Goal: Task Accomplishment & Management: Manage account settings

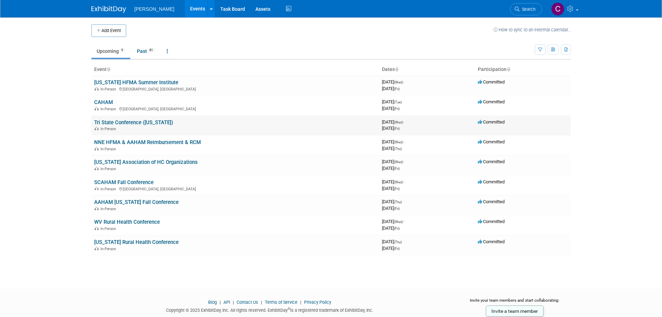
click at [118, 120] on link "Tri State Conference ([US_STATE])" at bounding box center [133, 122] width 79 height 6
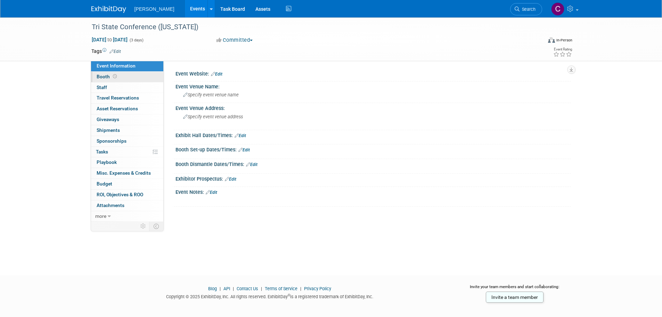
click at [104, 77] on span "Booth" at bounding box center [108, 77] width 22 height 6
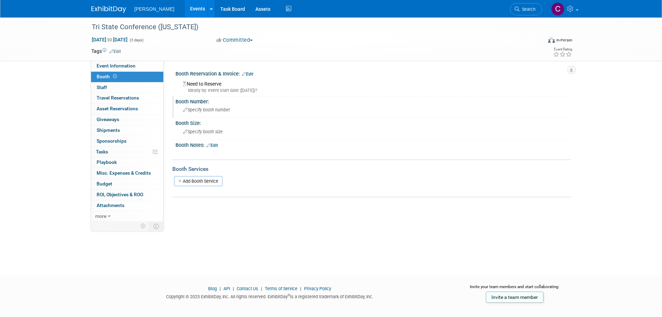
click at [201, 111] on span "Specify booth number" at bounding box center [206, 109] width 47 height 5
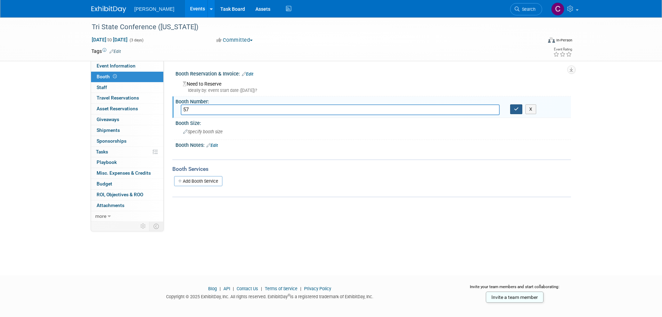
type input "57"
click at [513, 109] on button "button" at bounding box center [516, 109] width 13 height 10
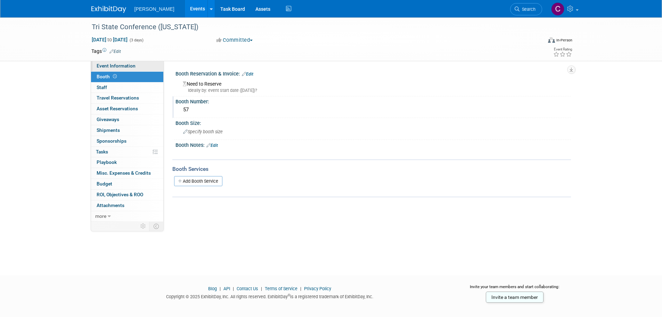
click at [116, 68] on span "Event Information" at bounding box center [116, 66] width 39 height 6
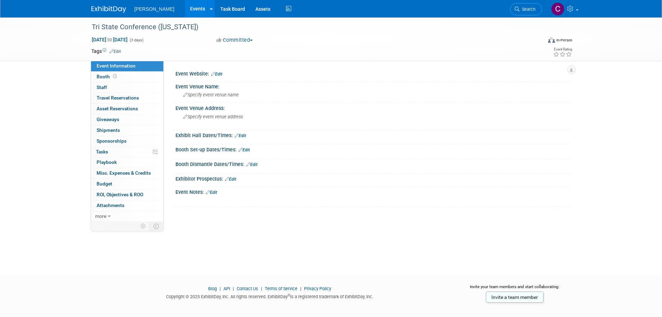
click at [241, 77] on div at bounding box center [373, 78] width 385 height 2
click at [215, 72] on icon at bounding box center [213, 74] width 4 height 5
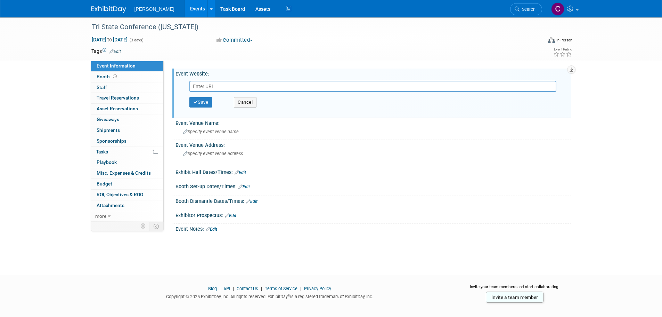
click at [245, 88] on input "text" at bounding box center [372, 86] width 367 height 11
paste input "https://web.cvent.com/event/d74bce06-be99-4a81-bd28-fe4cc4ad8d92/summary"
type input "https://web.cvent.com/event/d74bce06-be99-4a81-bd28-fe4cc4ad8d92/summary"
click at [206, 103] on button "Save" at bounding box center [200, 102] width 23 height 10
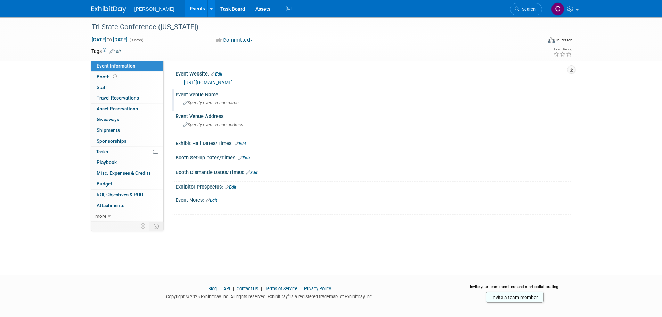
click at [206, 104] on span "Specify event venue name" at bounding box center [211, 102] width 56 height 5
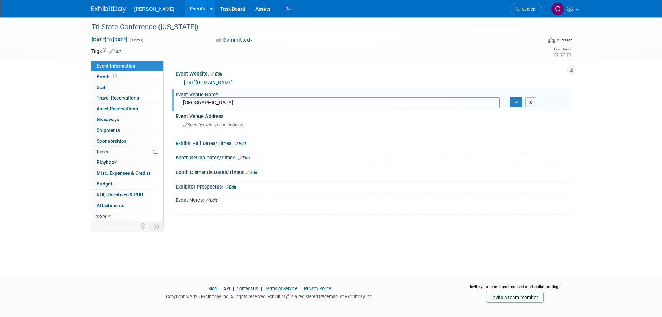
type input "Belterra Casino Resort"
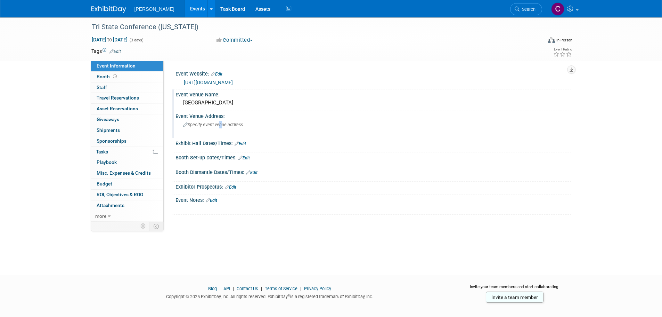
click at [219, 122] on div "Specify event venue address" at bounding box center [258, 127] width 154 height 16
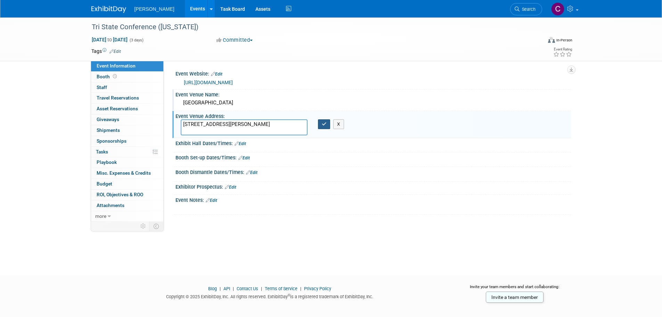
type textarea "777 Belterra Dr. Florence, IN 47020"
click at [324, 120] on button "button" at bounding box center [324, 124] width 13 height 10
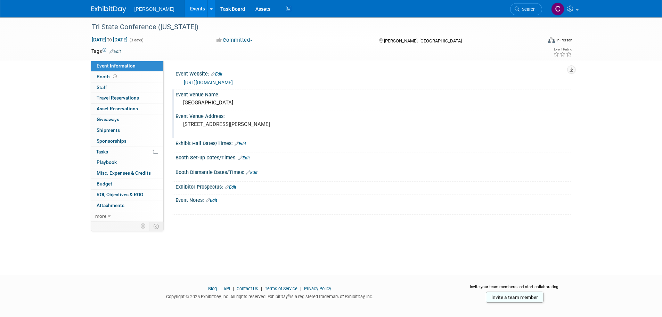
click at [214, 202] on link "Edit" at bounding box center [211, 200] width 11 height 5
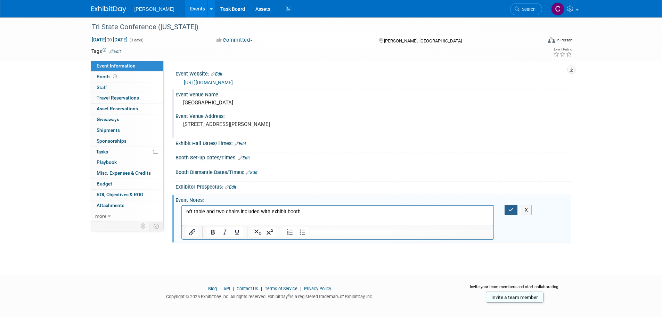
click at [514, 211] on icon "button" at bounding box center [510, 209] width 5 height 5
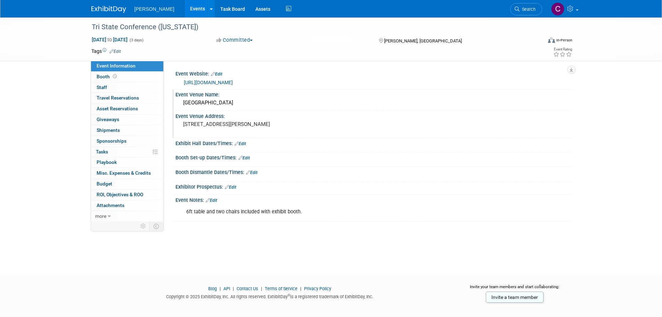
click at [241, 156] on icon at bounding box center [240, 157] width 4 height 5
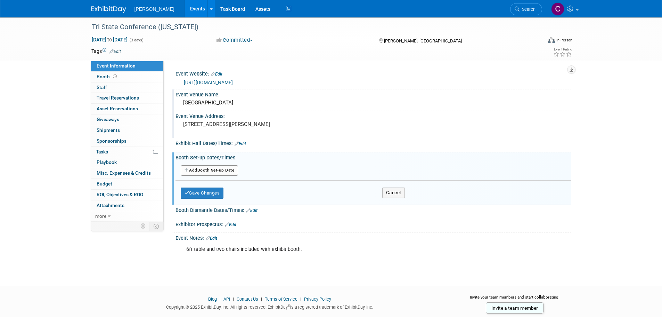
click at [207, 166] on button "Add Another Booth Set-up Date" at bounding box center [210, 170] width 58 height 10
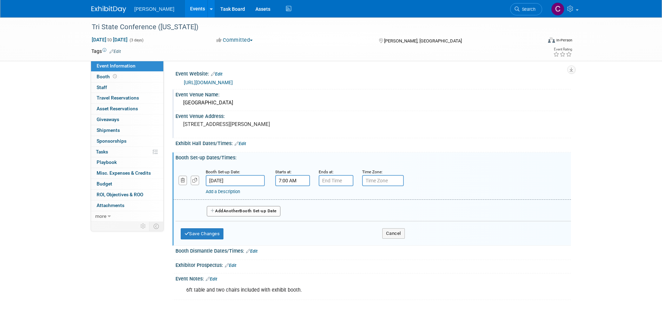
click at [299, 181] on input "7:00 AM" at bounding box center [292, 180] width 35 height 11
click at [291, 196] on span at bounding box center [291, 197] width 12 height 12
click at [322, 210] on span "00" at bounding box center [323, 212] width 13 height 13
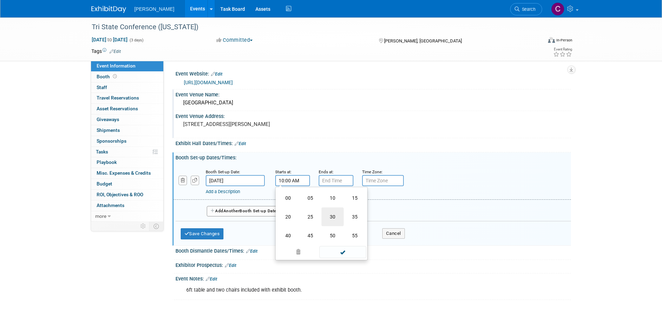
click at [326, 213] on td "30" at bounding box center [332, 216] width 22 height 19
type input "10:30 AM"
click at [339, 243] on span at bounding box center [342, 243] width 47 height 12
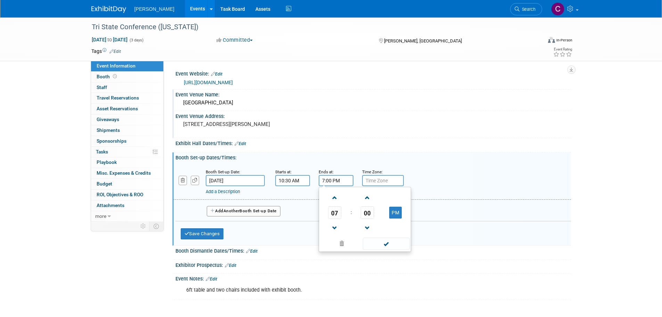
click at [330, 180] on input "7:00 PM" at bounding box center [336, 180] width 35 height 11
click at [338, 197] on span at bounding box center [335, 197] width 12 height 12
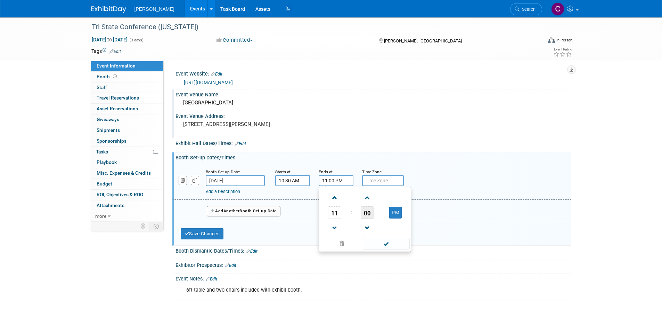
click at [370, 211] on span "00" at bounding box center [367, 212] width 13 height 13
click at [375, 215] on td "30" at bounding box center [376, 216] width 22 height 19
click at [395, 213] on button "PM" at bounding box center [395, 212] width 13 height 12
type input "11:30 AM"
click at [377, 241] on span at bounding box center [386, 243] width 47 height 12
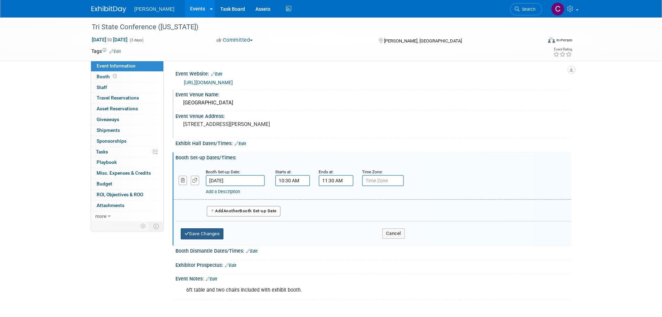
click at [213, 231] on button "Save Changes" at bounding box center [202, 233] width 43 height 11
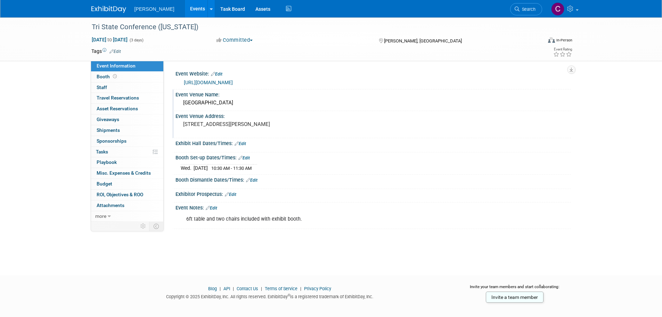
click at [253, 179] on link "Edit" at bounding box center [251, 180] width 11 height 5
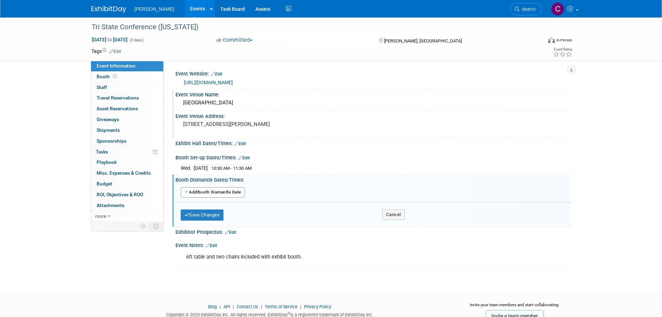
click at [221, 189] on button "Add Another Booth Dismantle Date" at bounding box center [213, 192] width 64 height 10
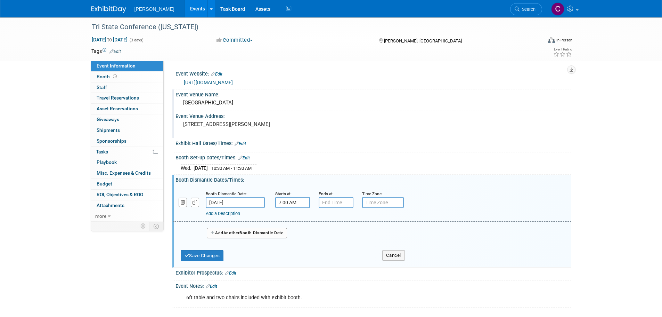
click at [294, 203] on input "7:00 AM" at bounding box center [292, 202] width 35 height 11
click at [295, 219] on span at bounding box center [291, 219] width 12 height 12
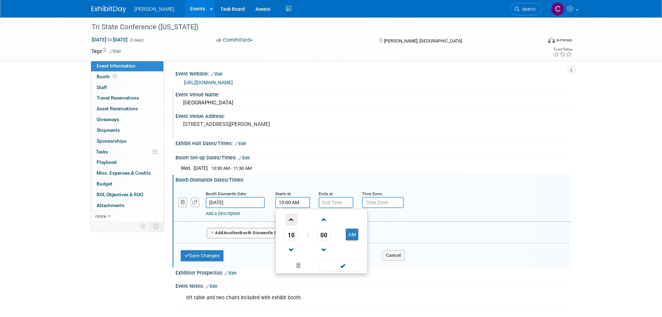
type input "11:00 AM"
click at [335, 200] on input "7:00 PM" at bounding box center [336, 202] width 35 height 11
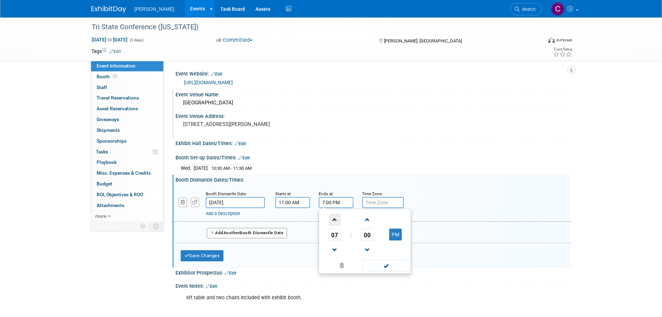
click at [339, 218] on span at bounding box center [335, 219] width 12 height 12
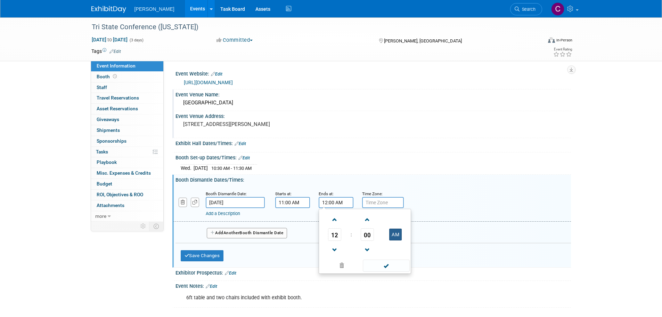
click at [398, 234] on button "AM" at bounding box center [395, 234] width 13 height 12
type input "12:00 PM"
click at [387, 263] on span at bounding box center [386, 265] width 47 height 12
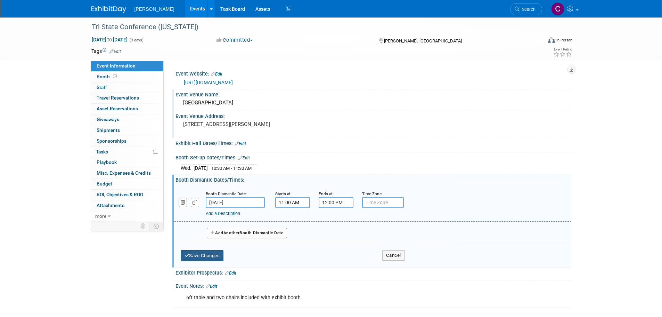
click at [205, 254] on button "Save Changes" at bounding box center [202, 255] width 43 height 11
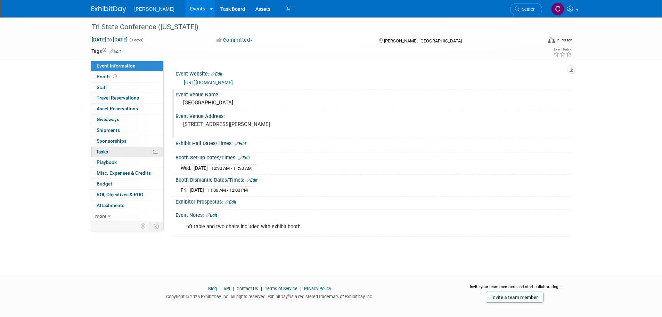
click at [100, 150] on span "Tasks 0%" at bounding box center [102, 152] width 12 height 6
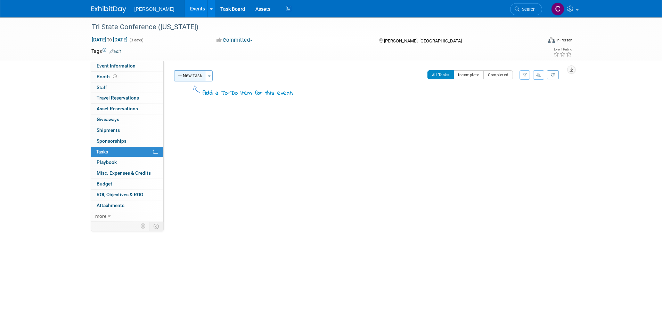
click at [189, 74] on button "New Task" at bounding box center [190, 75] width 32 height 11
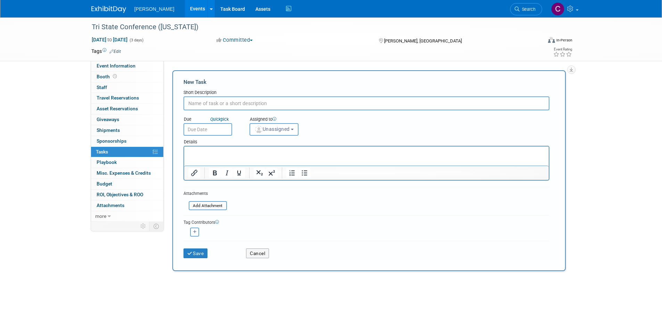
click at [233, 103] on input "text" at bounding box center [366, 103] width 366 height 14
type input "Prep Items for Shipping on 9/11/25"
click at [208, 129] on input "text" at bounding box center [207, 129] width 49 height 13
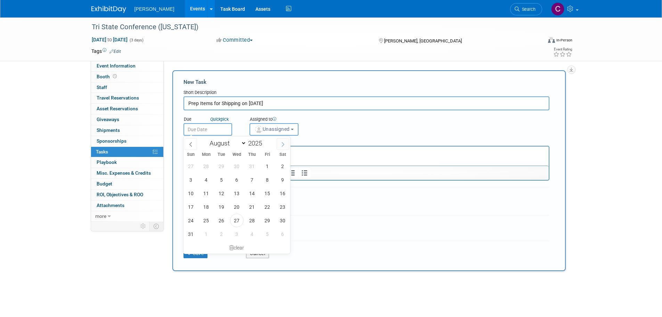
click at [279, 147] on span at bounding box center [283, 144] width 13 height 12
select select "8"
click at [233, 181] on span "10" at bounding box center [237, 180] width 14 height 14
type input "Sep 10, 2025"
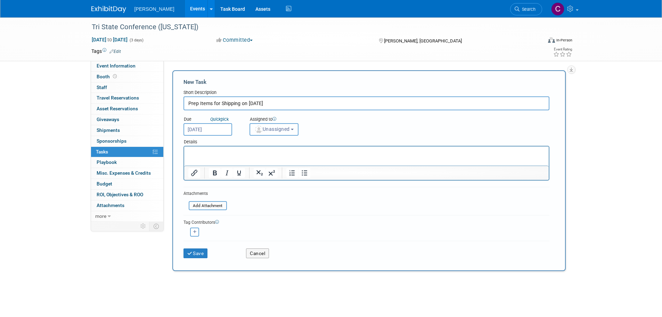
click at [288, 131] on span "Unassigned" at bounding box center [271, 129] width 35 height 6
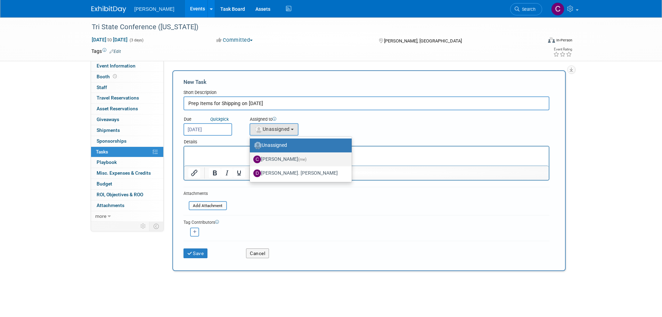
click at [274, 161] on label "Chris Cobb (me)" at bounding box center [298, 159] width 91 height 11
click at [251, 161] on input "Chris Cobb (me)" at bounding box center [248, 158] width 5 height 5
select select "8e291c18-5075-4415-97dd-f61b126a9a51"
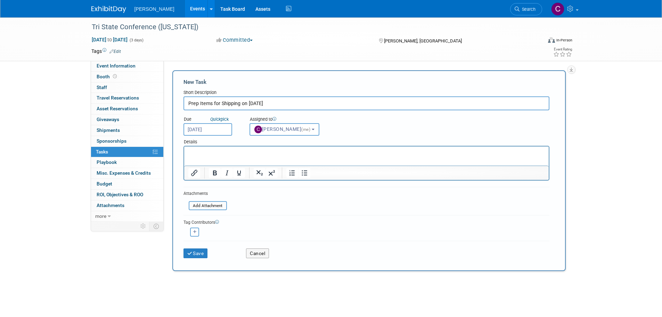
click at [243, 151] on p "Rich Text Area. Press ALT-0 for help." at bounding box center [366, 152] width 356 height 7
click at [236, 153] on p "Rich Text Area. Press ALT-0 for help." at bounding box center [366, 152] width 356 height 7
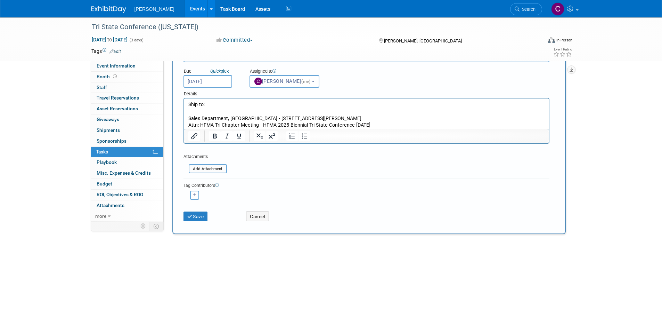
scroll to position [49, 0]
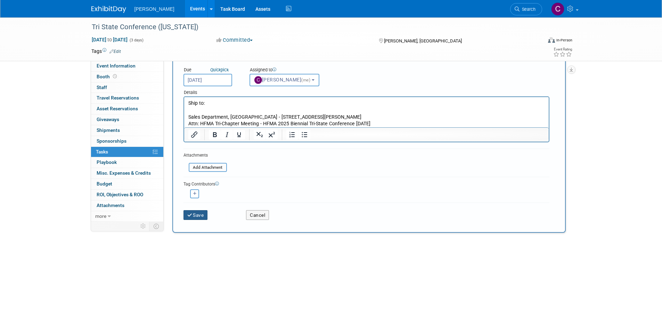
click at [195, 217] on button "Save" at bounding box center [195, 215] width 24 height 10
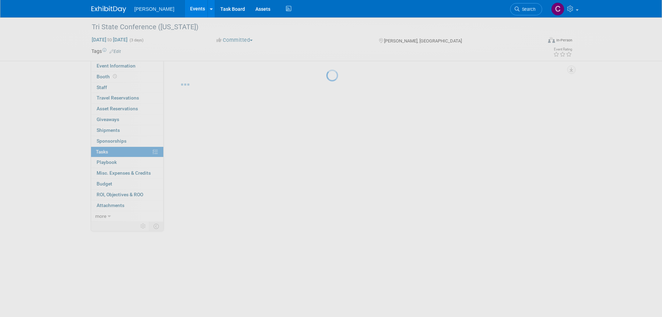
scroll to position [0, 0]
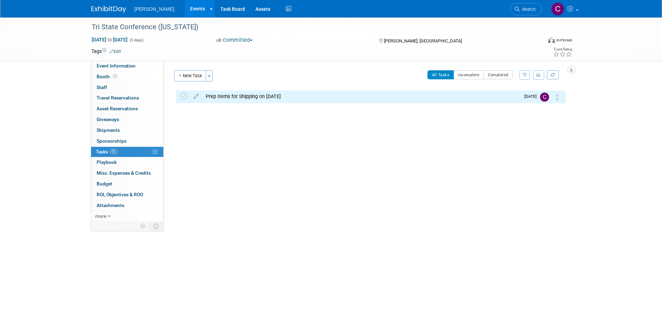
click at [303, 98] on div "Prep Items for Shipping on 9/11/25" at bounding box center [361, 96] width 318 height 12
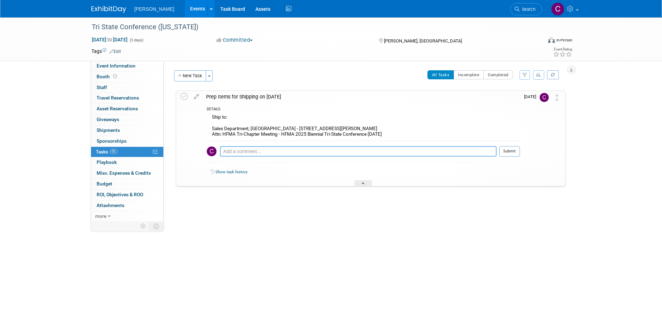
click at [282, 147] on textarea at bounding box center [358, 151] width 277 height 10
type textarea "f"
type textarea "Packages will not be stored in the warehouse more than 7 days prior to the grou…"
click at [511, 150] on button "Submit" at bounding box center [509, 151] width 20 height 10
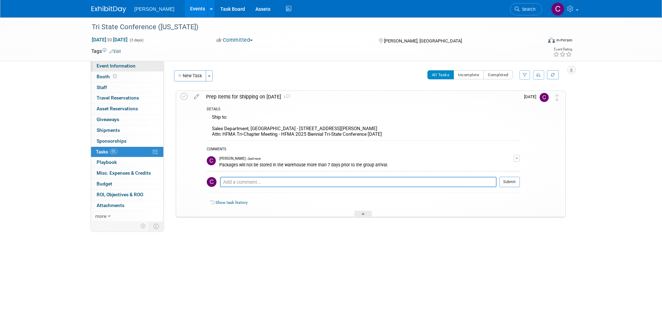
click at [121, 66] on span "Event Information" at bounding box center [116, 66] width 39 height 6
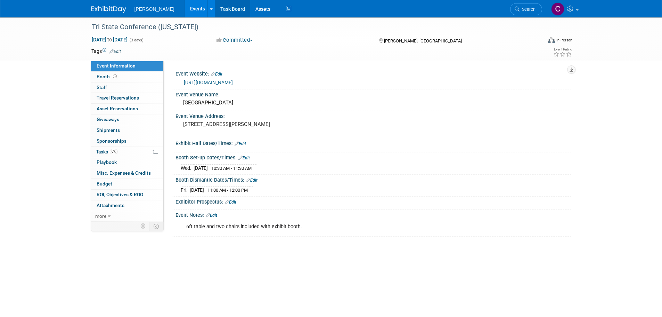
click at [215, 8] on link "Task Board" at bounding box center [232, 8] width 35 height 17
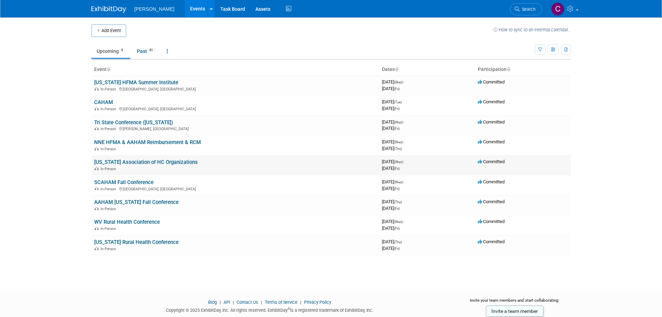
click at [120, 160] on link "[US_STATE] Association of HC Organizations" at bounding box center [146, 162] width 104 height 6
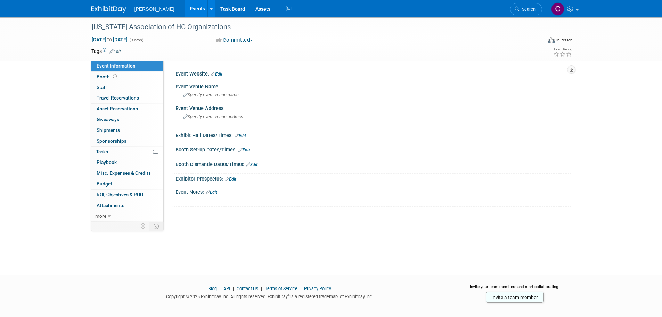
click at [218, 73] on link "Edit" at bounding box center [216, 74] width 11 height 5
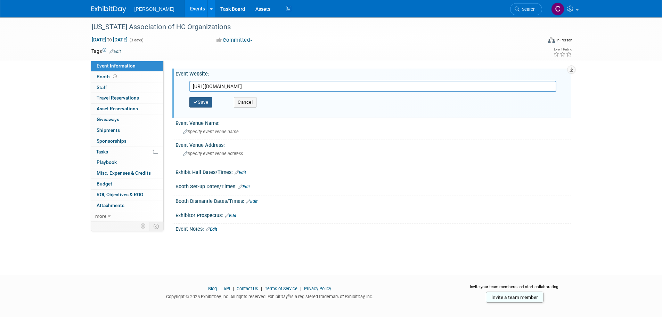
scroll to position [0, 244]
type input "https://members.sdaho.org/events/2025-annual-convention?_gl=1*1ndc2t6*_ga*OTc2M…"
click at [204, 102] on button "Save" at bounding box center [200, 102] width 23 height 10
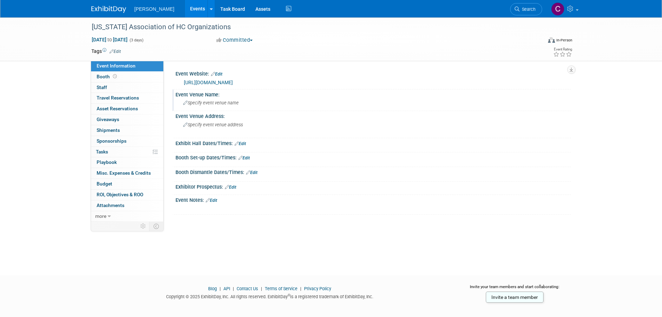
click at [217, 108] on div "Specify event venue name" at bounding box center [373, 102] width 385 height 11
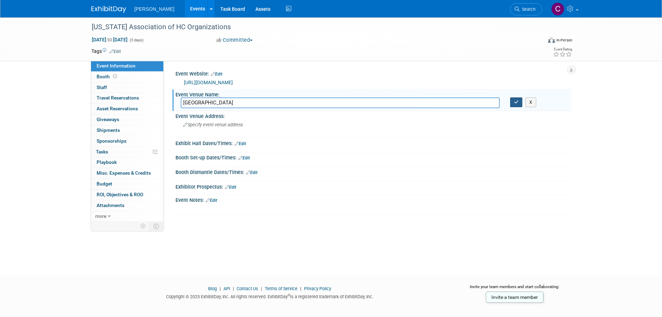
type input "Sioux Falls Convention Center"
click at [514, 104] on icon "button" at bounding box center [516, 102] width 5 height 5
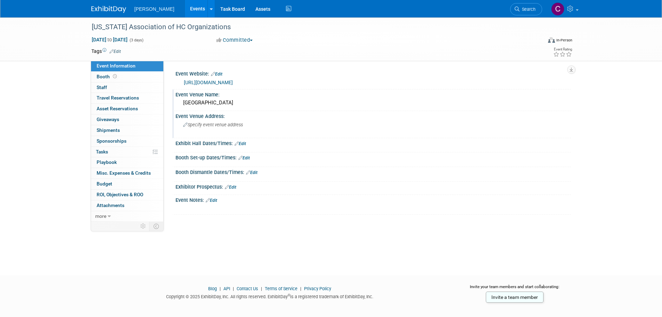
click at [225, 127] on span "Specify event venue address" at bounding box center [213, 124] width 60 height 5
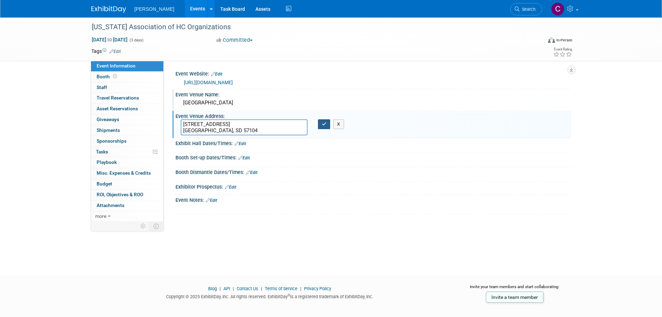
type textarea "1201 North West Ave. Sioux Falls, SD 57104"
click at [321, 129] on button "button" at bounding box center [324, 124] width 13 height 10
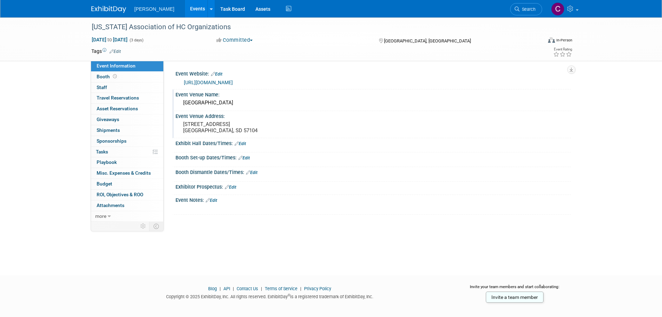
click at [223, 204] on div "Event Notes: Edit" at bounding box center [372, 199] width 395 height 9
click at [217, 203] on link "Edit" at bounding box center [211, 200] width 11 height 5
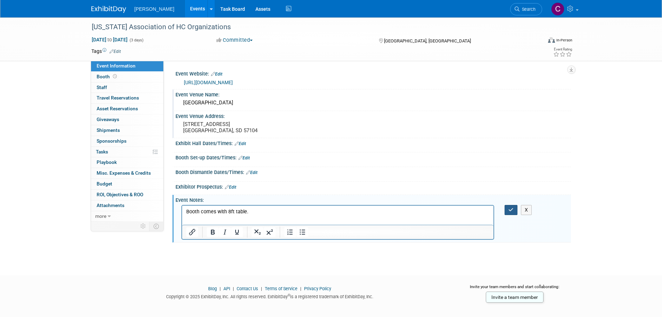
click at [505, 215] on button "button" at bounding box center [510, 210] width 13 height 10
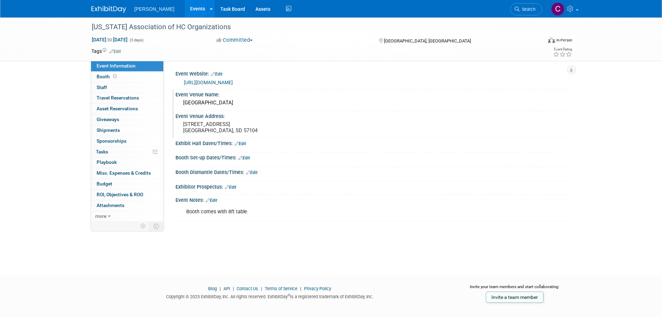
click at [247, 147] on div "Exhibit Hall Dates/Times: Edit" at bounding box center [372, 142] width 395 height 9
click at [246, 146] on link "Edit" at bounding box center [240, 143] width 11 height 5
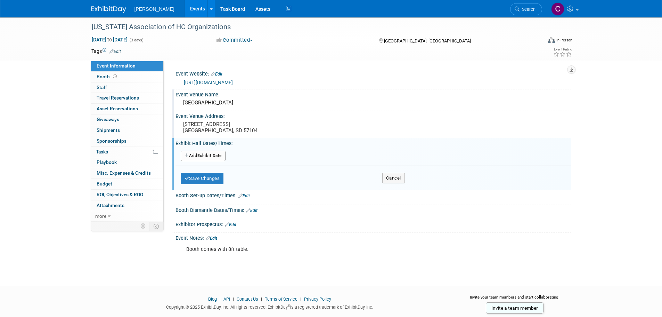
click at [202, 161] on button "Add Another Exhibit Date" at bounding box center [203, 155] width 45 height 10
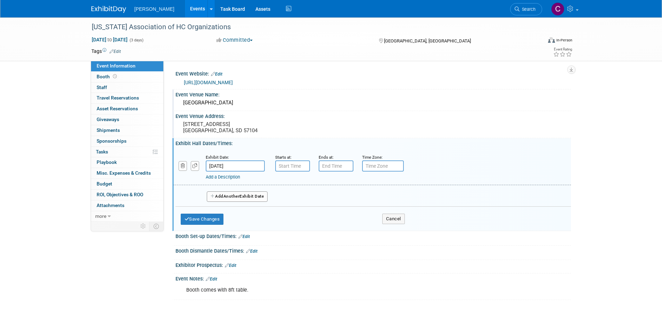
click at [247, 171] on input "Sep 24, 2025" at bounding box center [235, 165] width 59 height 11
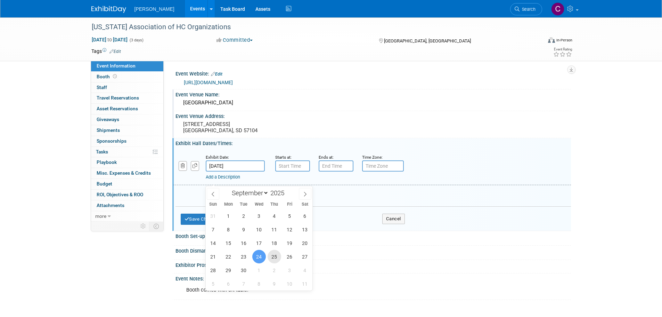
click at [276, 256] on span "25" at bounding box center [275, 256] width 14 height 14
type input "Sep 25, 2025"
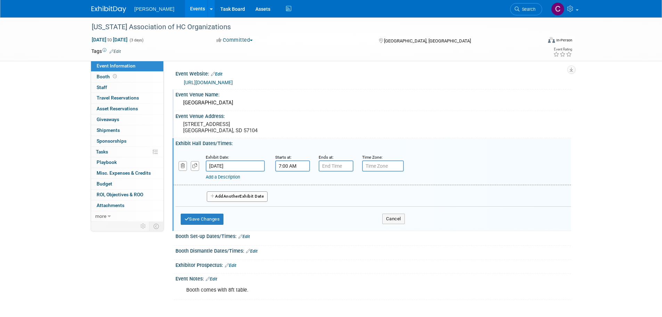
click at [300, 171] on input "7:00 AM" at bounding box center [292, 165] width 35 height 11
click at [292, 189] on span at bounding box center [291, 183] width 12 height 12
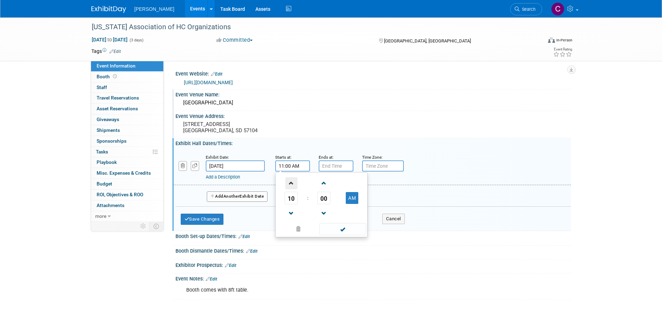
click at [292, 189] on span at bounding box center [291, 183] width 12 height 12
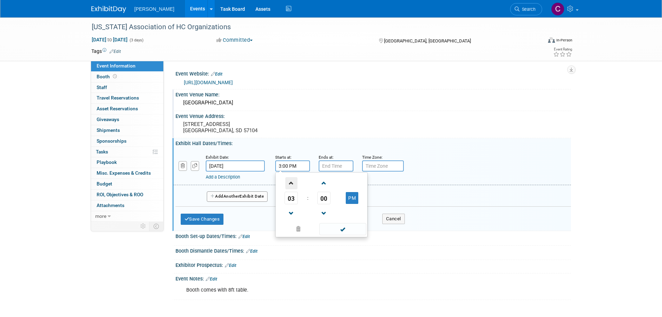
type input "4:00 PM"
click at [330, 171] on input "7:00 PM" at bounding box center [336, 165] width 35 height 11
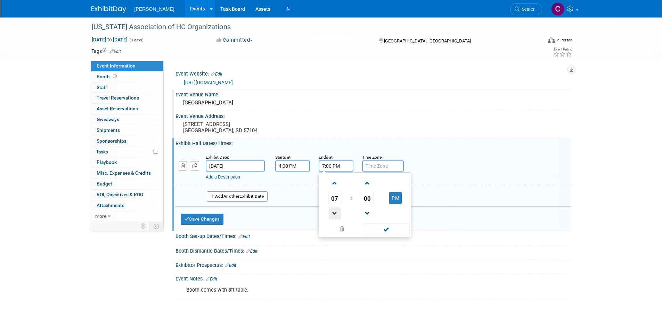
click at [336, 219] on span at bounding box center [335, 213] width 12 height 12
type input "6:00 PM"
click at [391, 235] on span at bounding box center [386, 229] width 47 height 12
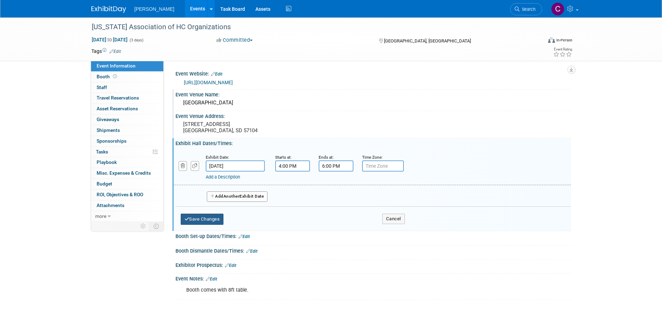
click at [211, 224] on button "Save Changes" at bounding box center [202, 218] width 43 height 11
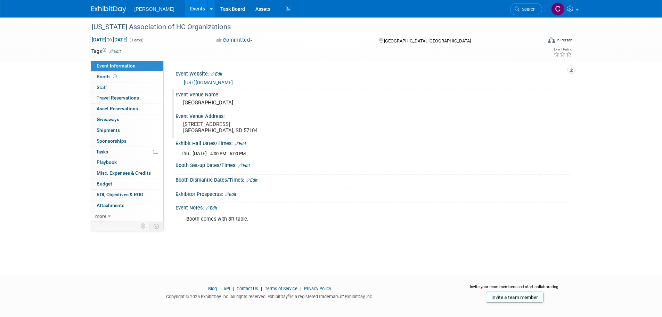
click at [243, 168] on link "Edit" at bounding box center [243, 165] width 11 height 5
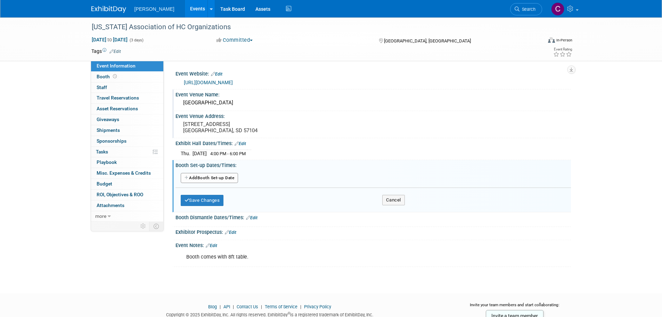
click at [223, 183] on button "Add Another Booth Set-up Date" at bounding box center [210, 178] width 58 height 10
select select "8"
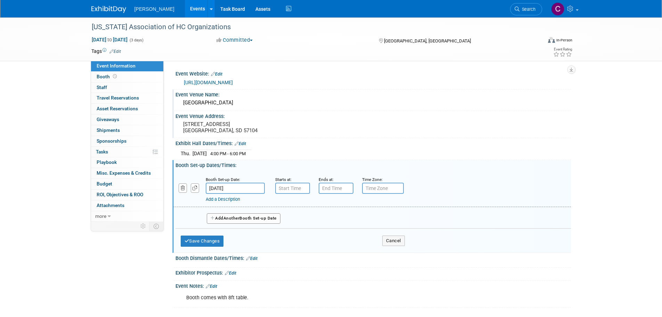
click at [223, 194] on input "Sep 24, 2025" at bounding box center [235, 187] width 59 height 11
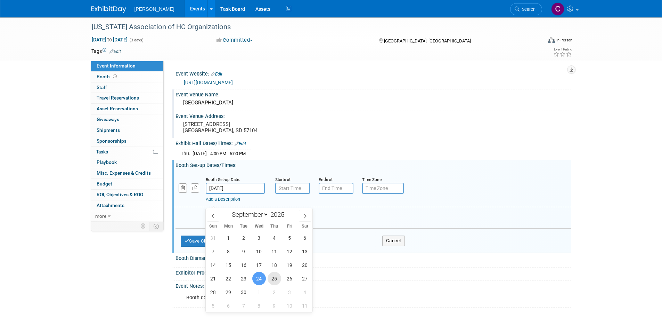
click at [271, 278] on span "25" at bounding box center [275, 278] width 14 height 14
type input "Sep 25, 2025"
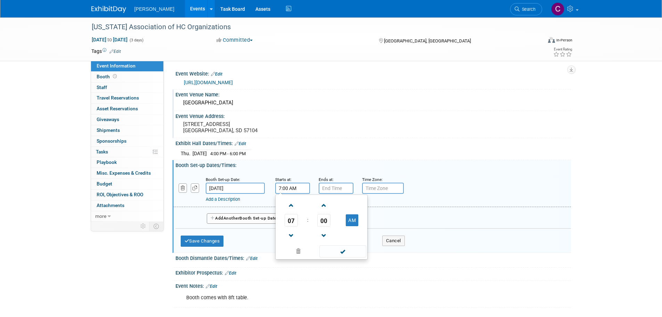
click at [293, 194] on input "7:00 AM" at bounding box center [292, 187] width 35 height 11
click at [294, 211] on span at bounding box center [291, 205] width 12 height 12
type input "10:00 AM"
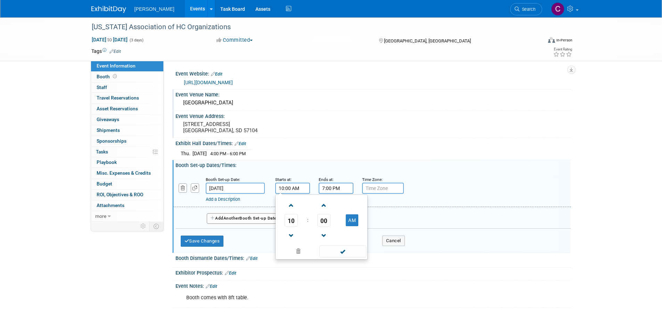
click at [329, 194] on input "7:00 PM" at bounding box center [336, 187] width 35 height 11
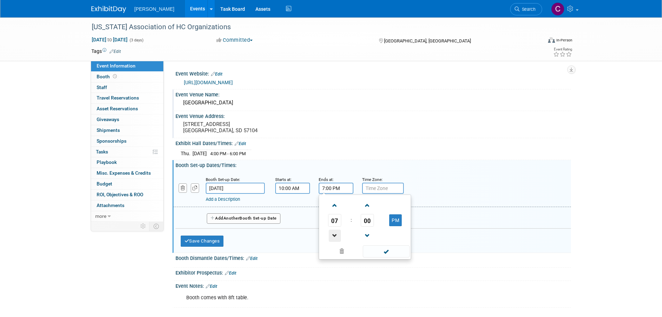
click at [335, 241] on span at bounding box center [335, 235] width 12 height 12
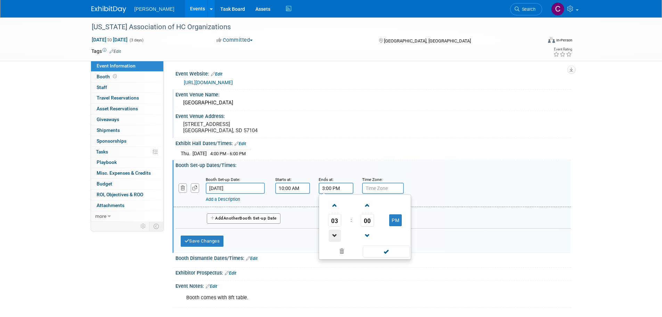
type input "2:00 PM"
click at [380, 257] on span at bounding box center [386, 251] width 47 height 12
click at [208, 246] on button "Save Changes" at bounding box center [202, 240] width 43 height 11
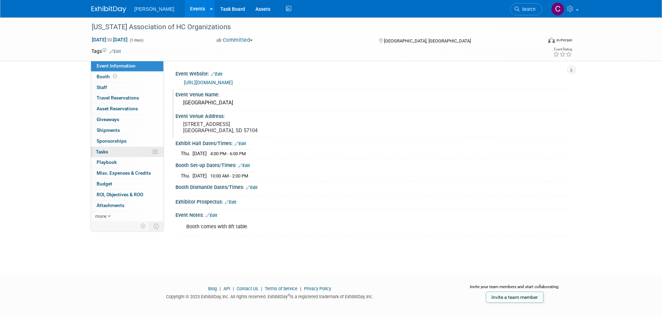
click at [103, 151] on span "Tasks 0%" at bounding box center [102, 152] width 12 height 6
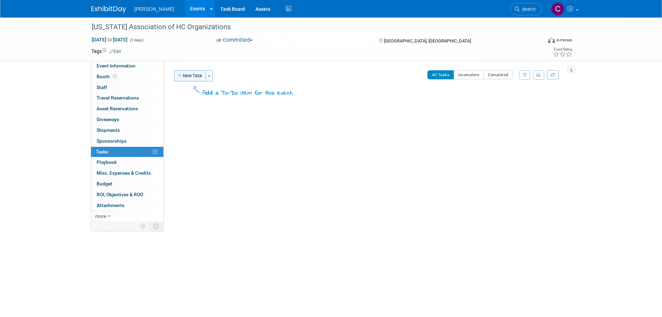
click at [192, 79] on button "New Task" at bounding box center [190, 75] width 32 height 11
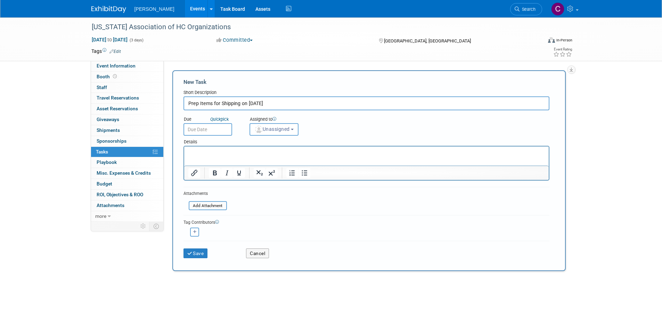
type input "Prep Items for Shipping on 9/17/25"
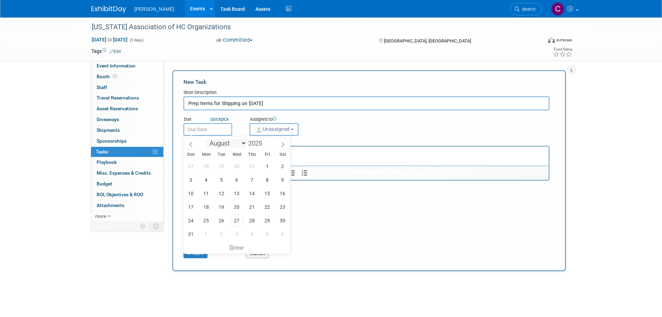
click at [210, 132] on input "text" at bounding box center [207, 129] width 49 height 13
click at [280, 143] on icon at bounding box center [282, 144] width 5 height 5
select select "8"
click at [221, 193] on span "16" at bounding box center [222, 193] width 14 height 14
type input "Sep 16, 2025"
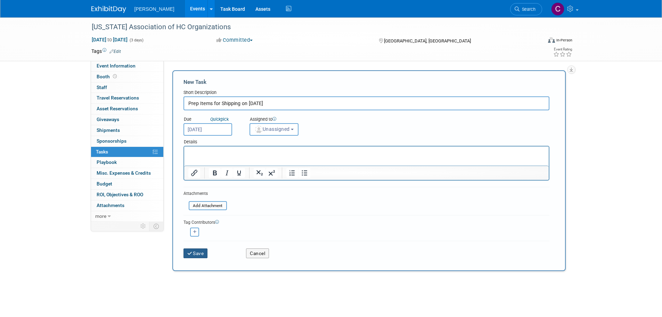
click at [202, 249] on button "Save" at bounding box center [195, 253] width 24 height 10
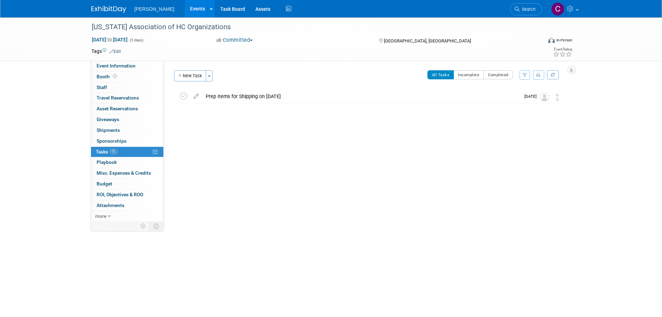
click at [185, 11] on link "Events" at bounding box center [197, 8] width 25 height 17
